Goal: Transaction & Acquisition: Purchase product/service

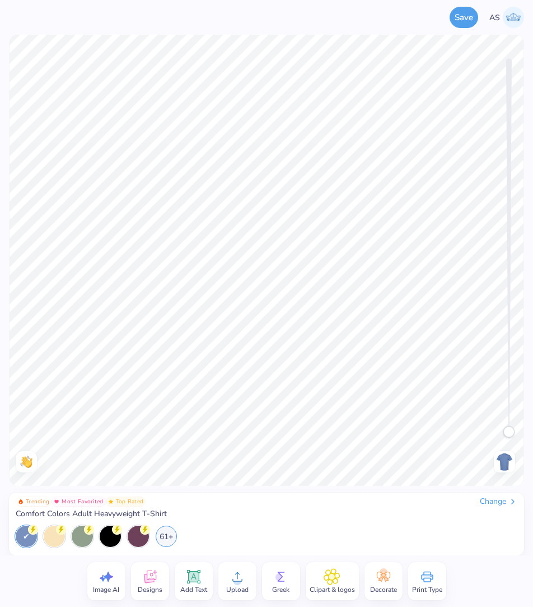
click at [490, 498] on div "Change" at bounding box center [499, 501] width 38 height 10
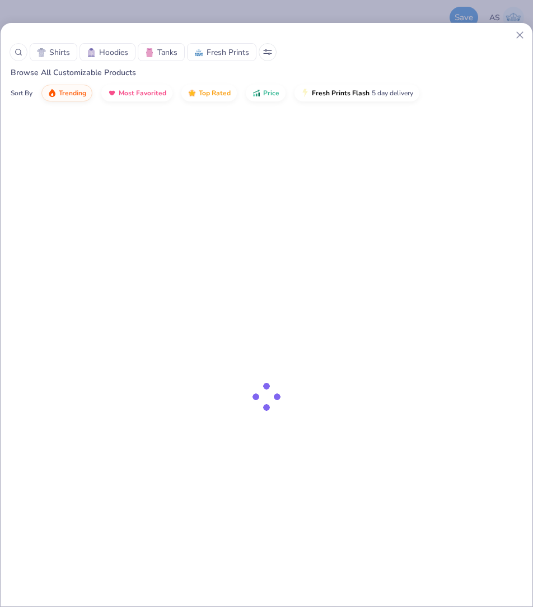
click at [261, 55] on button at bounding box center [268, 52] width 18 height 18
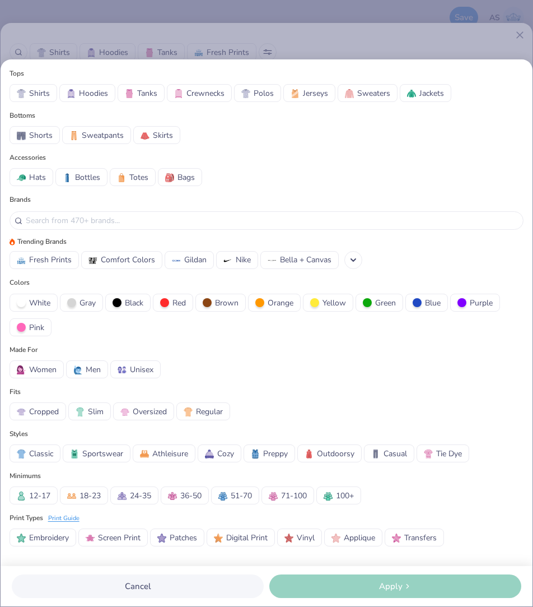
click at [242, 53] on div "Tops Shirts Hoodies Tanks Crewnecks Polos Jerseys Sweaters Jackets Bottoms Shor…" at bounding box center [266, 303] width 533 height 607
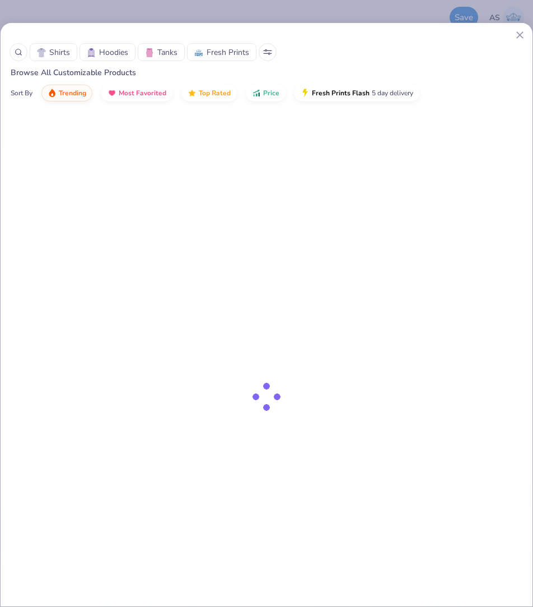
click at [217, 53] on span "Fresh Prints" at bounding box center [228, 52] width 43 height 12
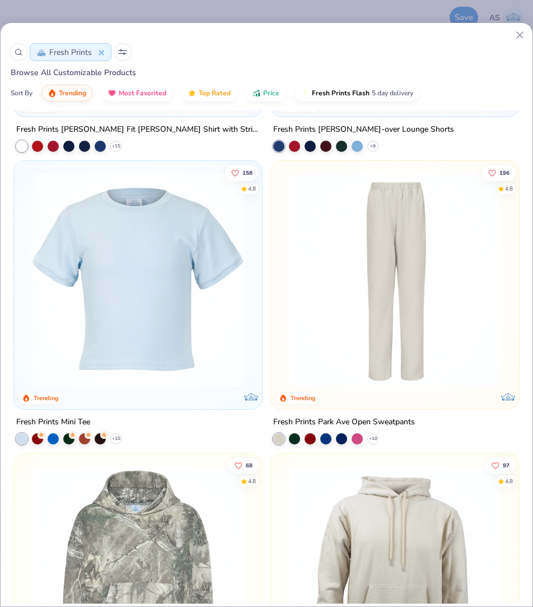
scroll to position [1707, 0]
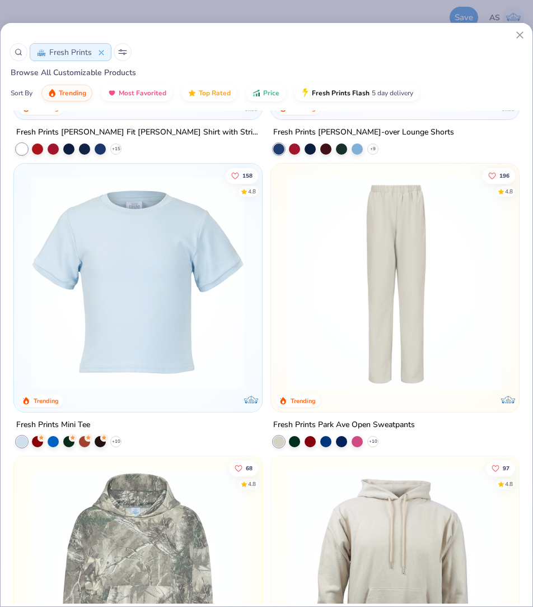
click at [139, 322] on img at bounding box center [138, 282] width 226 height 214
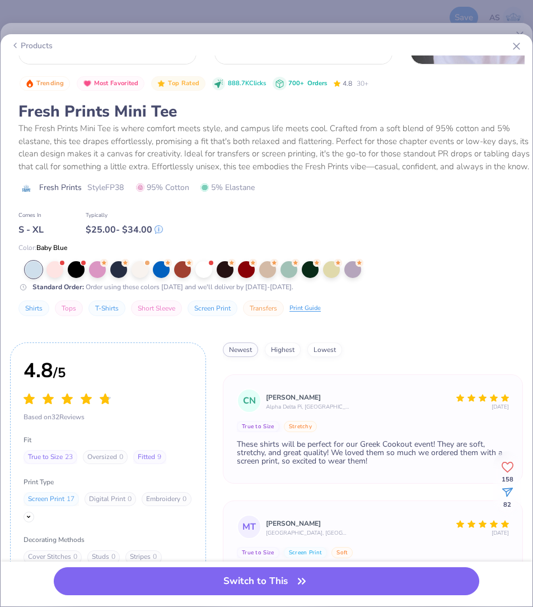
scroll to position [169, 0]
click at [118, 191] on span "Style FP38" at bounding box center [105, 188] width 36 height 12
copy span "FP38"
